Goal: Navigation & Orientation: Find specific page/section

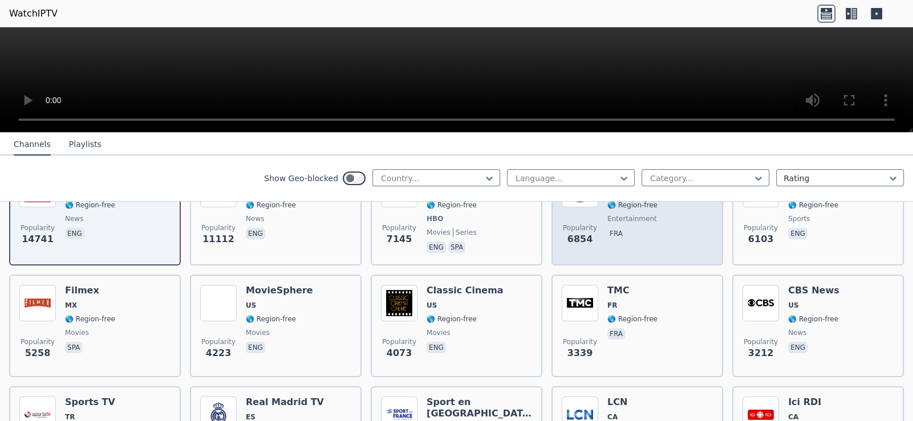
scroll to position [171, 0]
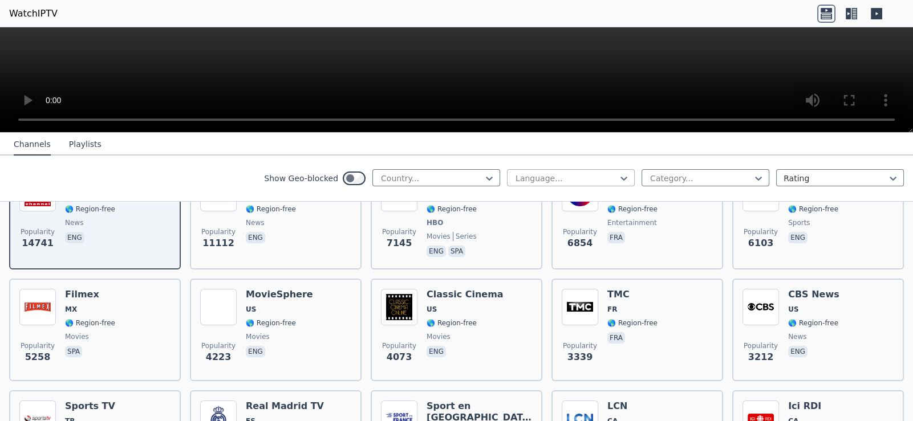
click at [592, 179] on div at bounding box center [566, 178] width 104 height 11
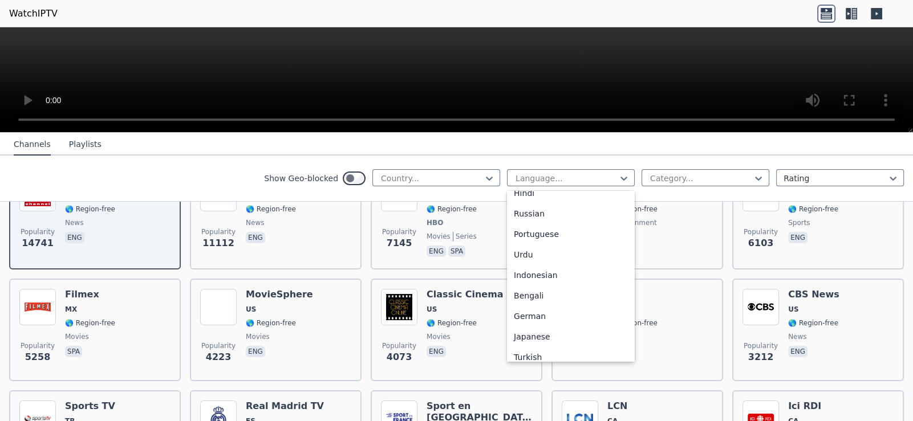
scroll to position [284, 0]
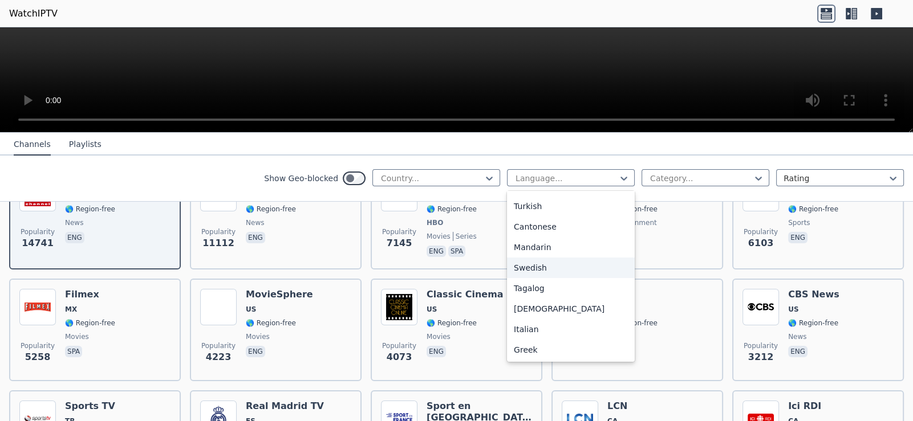
click at [544, 262] on div "Swedish" at bounding box center [571, 268] width 128 height 21
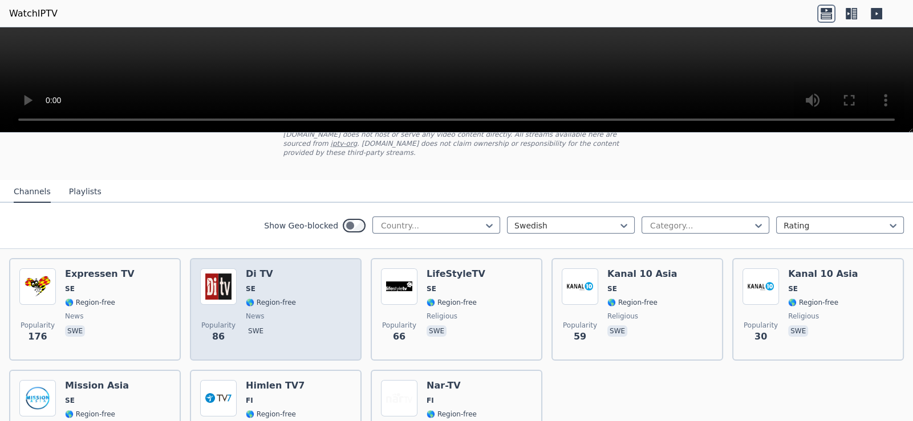
scroll to position [51, 0]
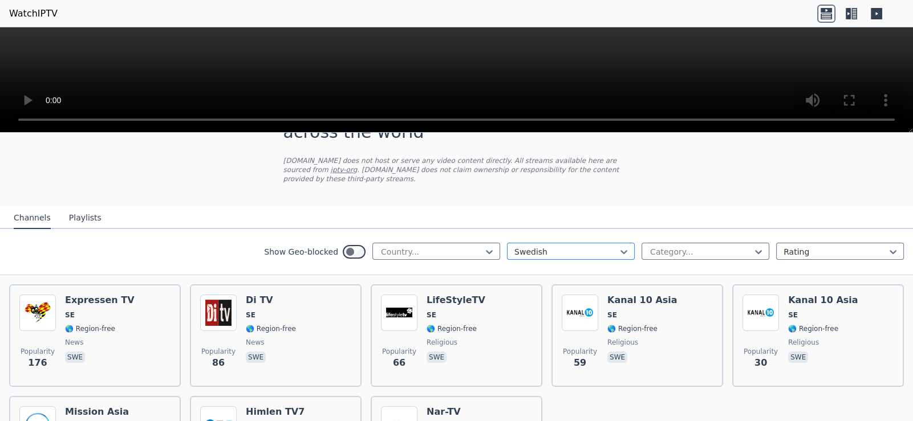
click at [571, 246] on div at bounding box center [566, 251] width 104 height 11
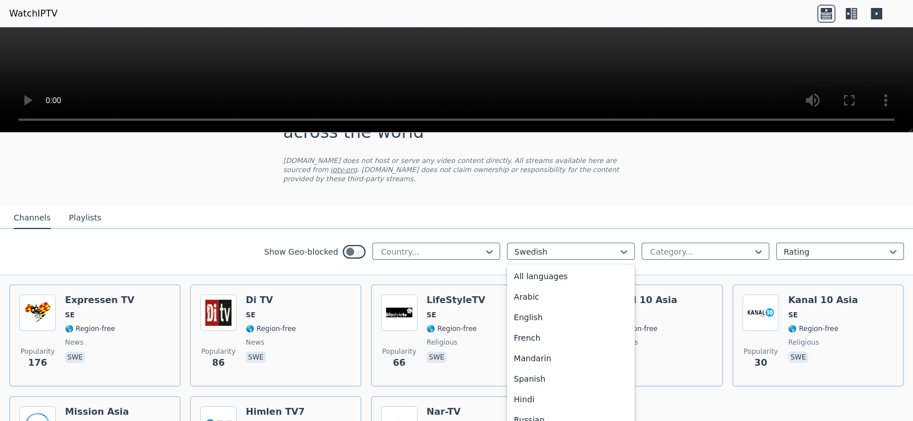
scroll to position [0, 0]
click at [547, 270] on div "All languages" at bounding box center [571, 277] width 128 height 21
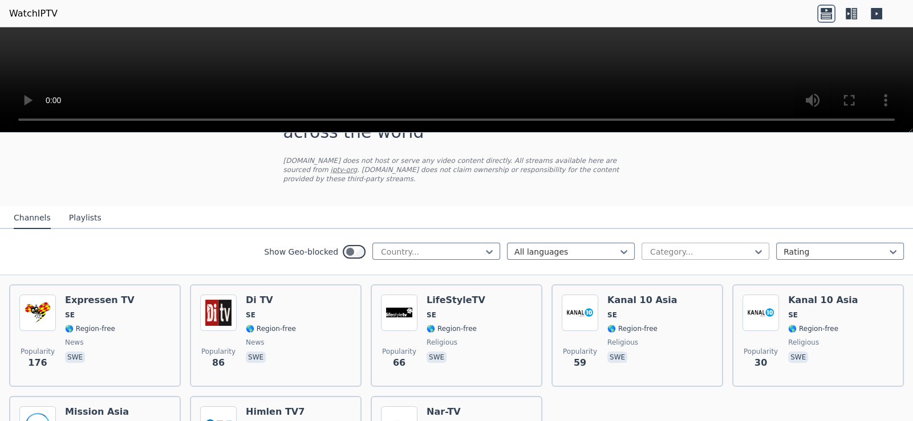
click at [735, 246] on div at bounding box center [701, 251] width 104 height 11
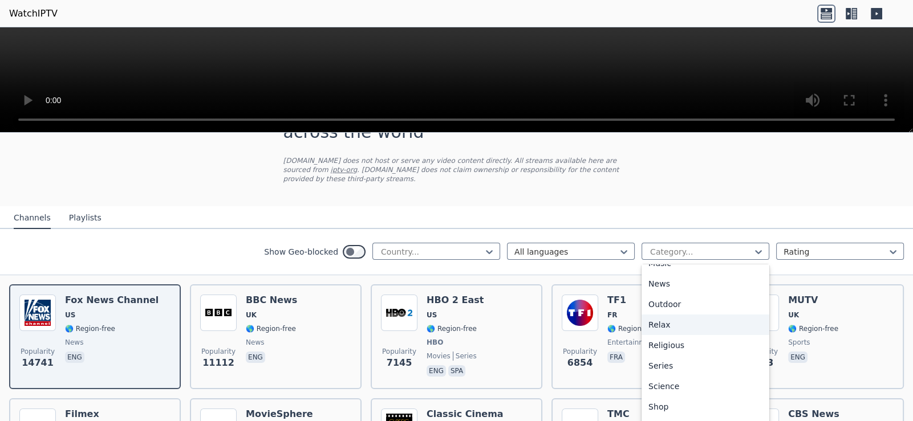
scroll to position [396, 0]
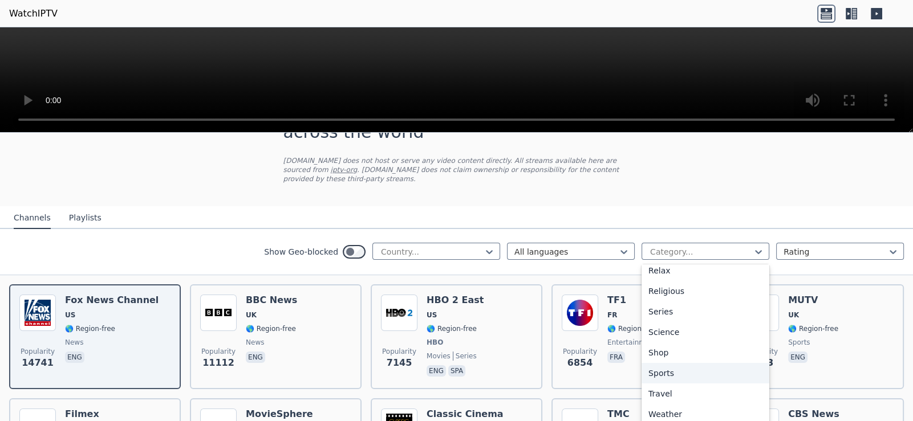
click at [664, 363] on div "Sports" at bounding box center [705, 373] width 128 height 21
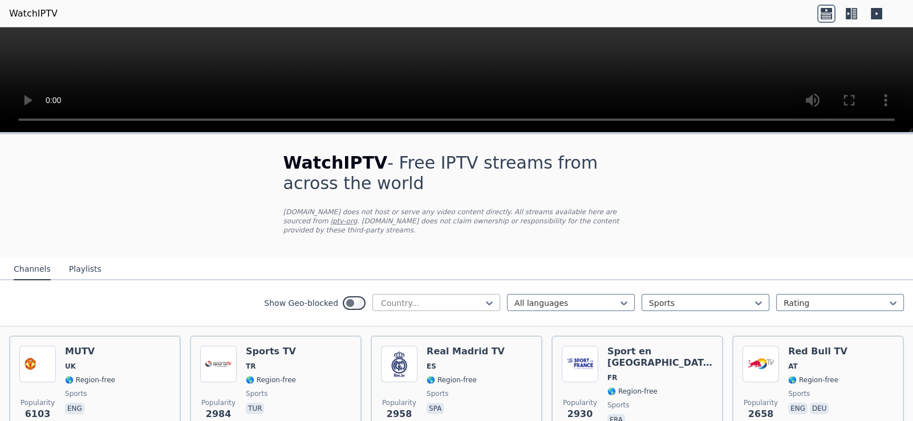
click at [422, 298] on div at bounding box center [432, 303] width 104 height 11
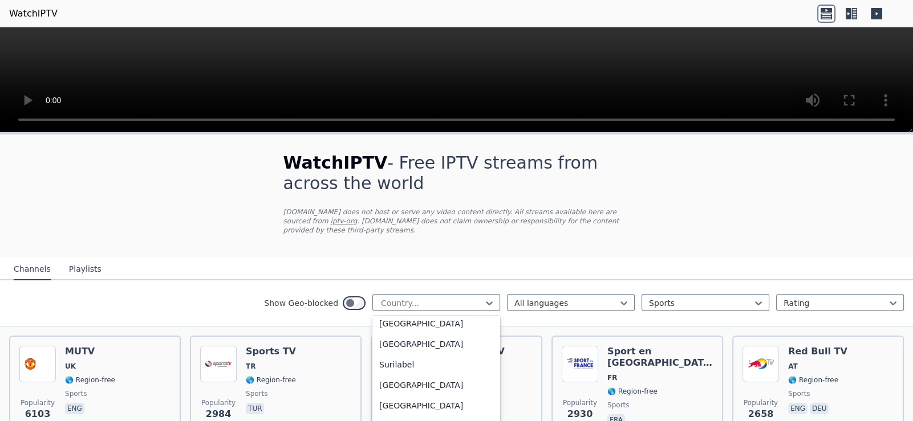
scroll to position [3648, 0]
click at [411, 355] on div "[GEOGRAPHIC_DATA]" at bounding box center [436, 365] width 128 height 21
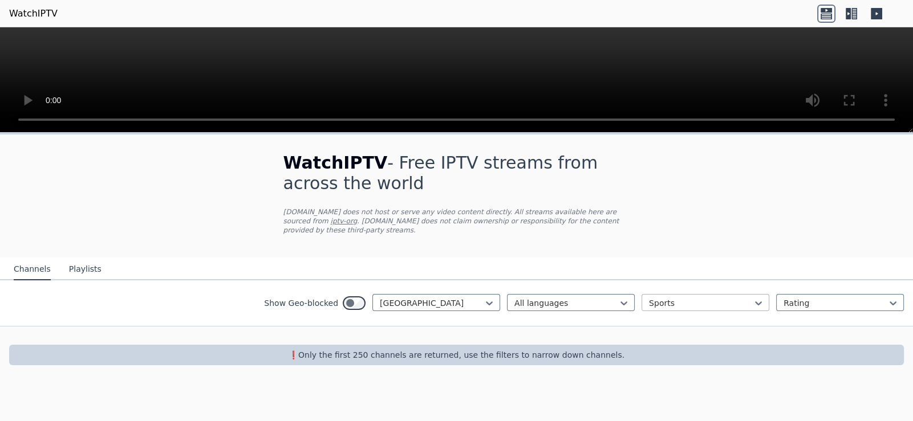
click at [677, 299] on div "Sports" at bounding box center [705, 302] width 128 height 17
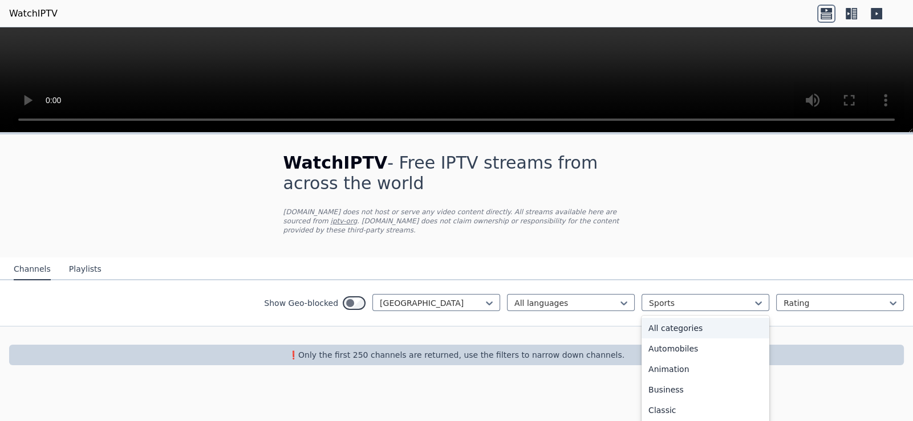
click at [687, 323] on div "All categories" at bounding box center [705, 328] width 128 height 21
